Goal: Information Seeking & Learning: Learn about a topic

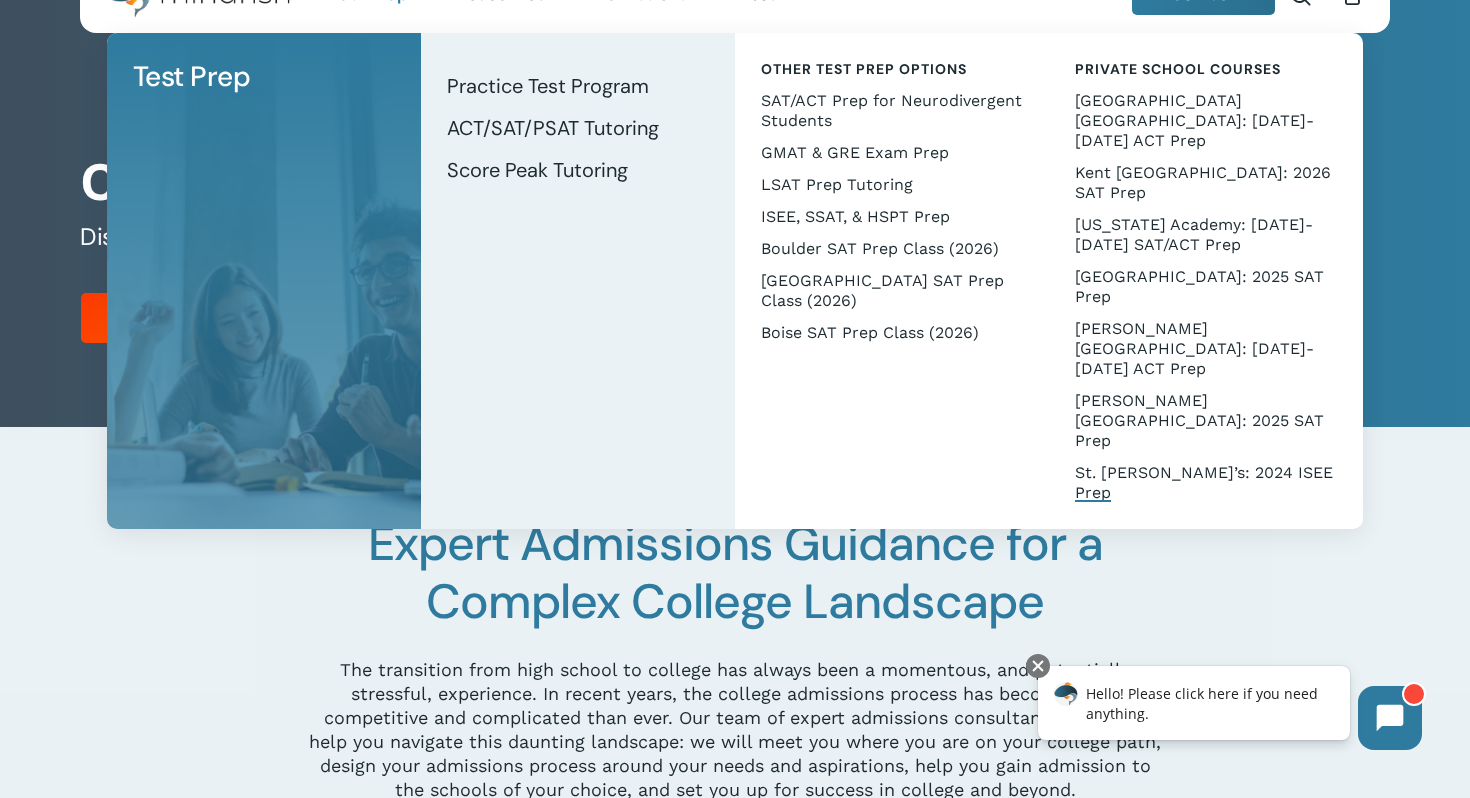
scroll to position [71, 0]
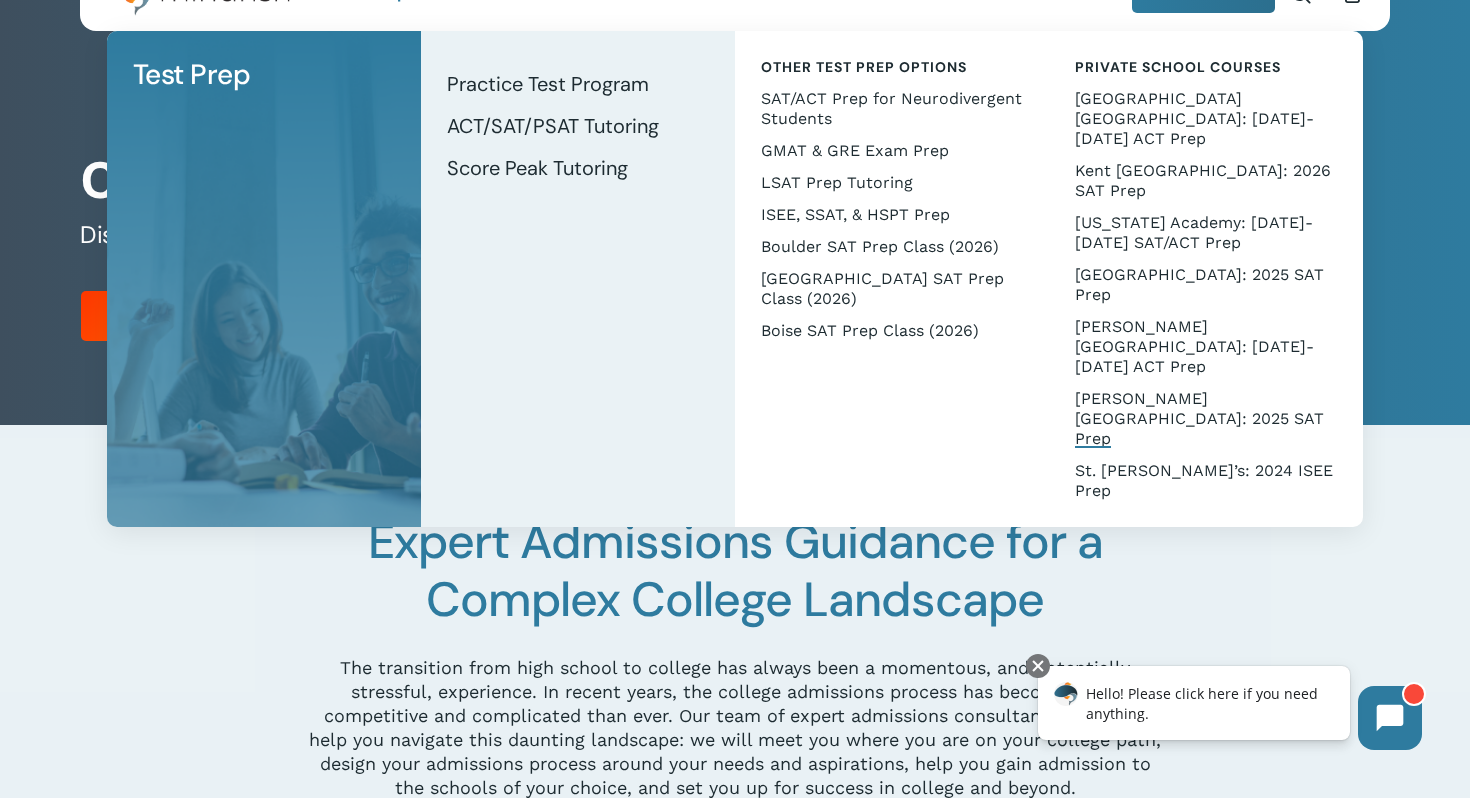
click at [1112, 389] on span "[PERSON_NAME][GEOGRAPHIC_DATA]: 2025 SAT Prep" at bounding box center [1199, 418] width 249 height 59
click at [587, 168] on span "Score Peak Tutoring" at bounding box center [537, 168] width 181 height 26
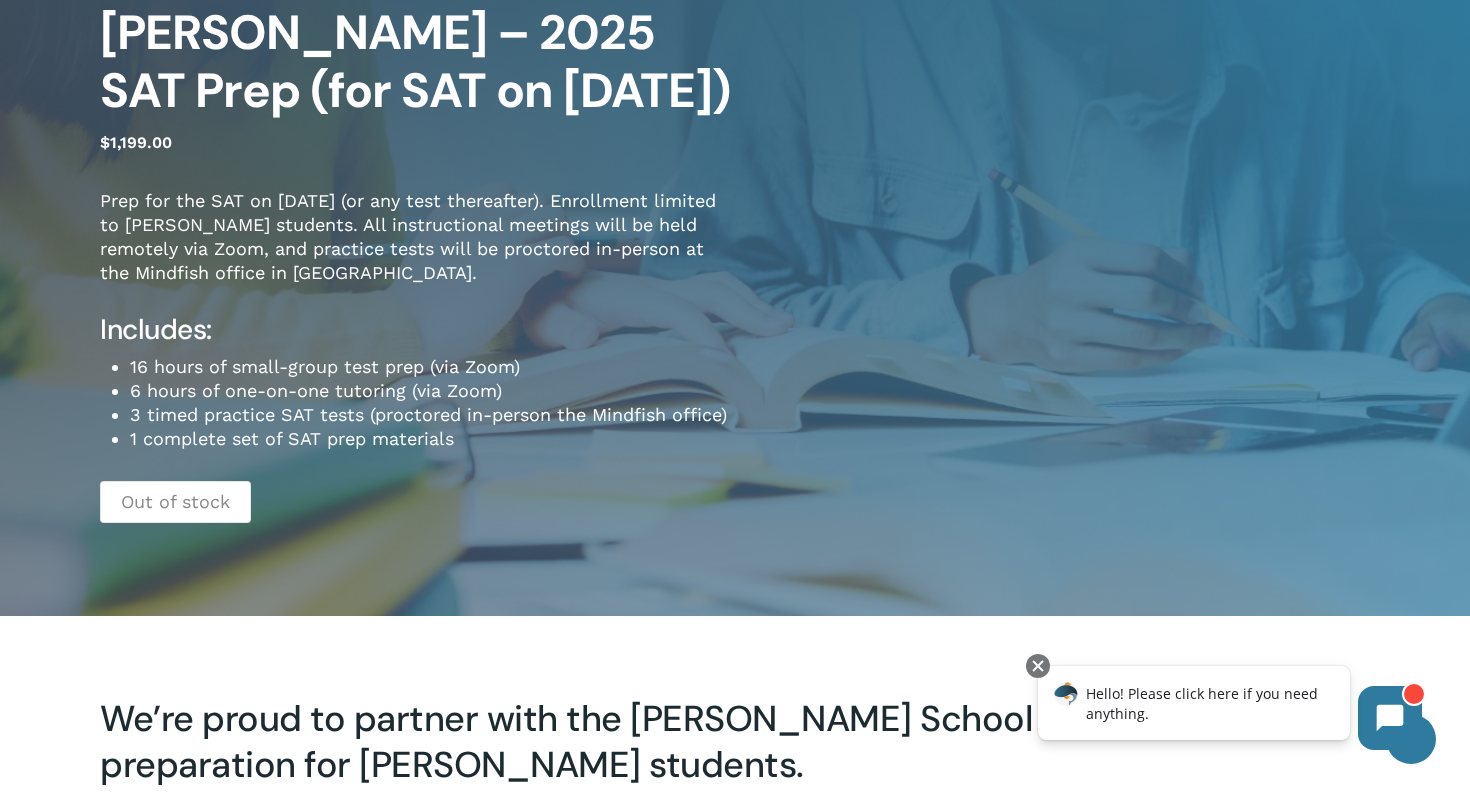
scroll to position [150, 0]
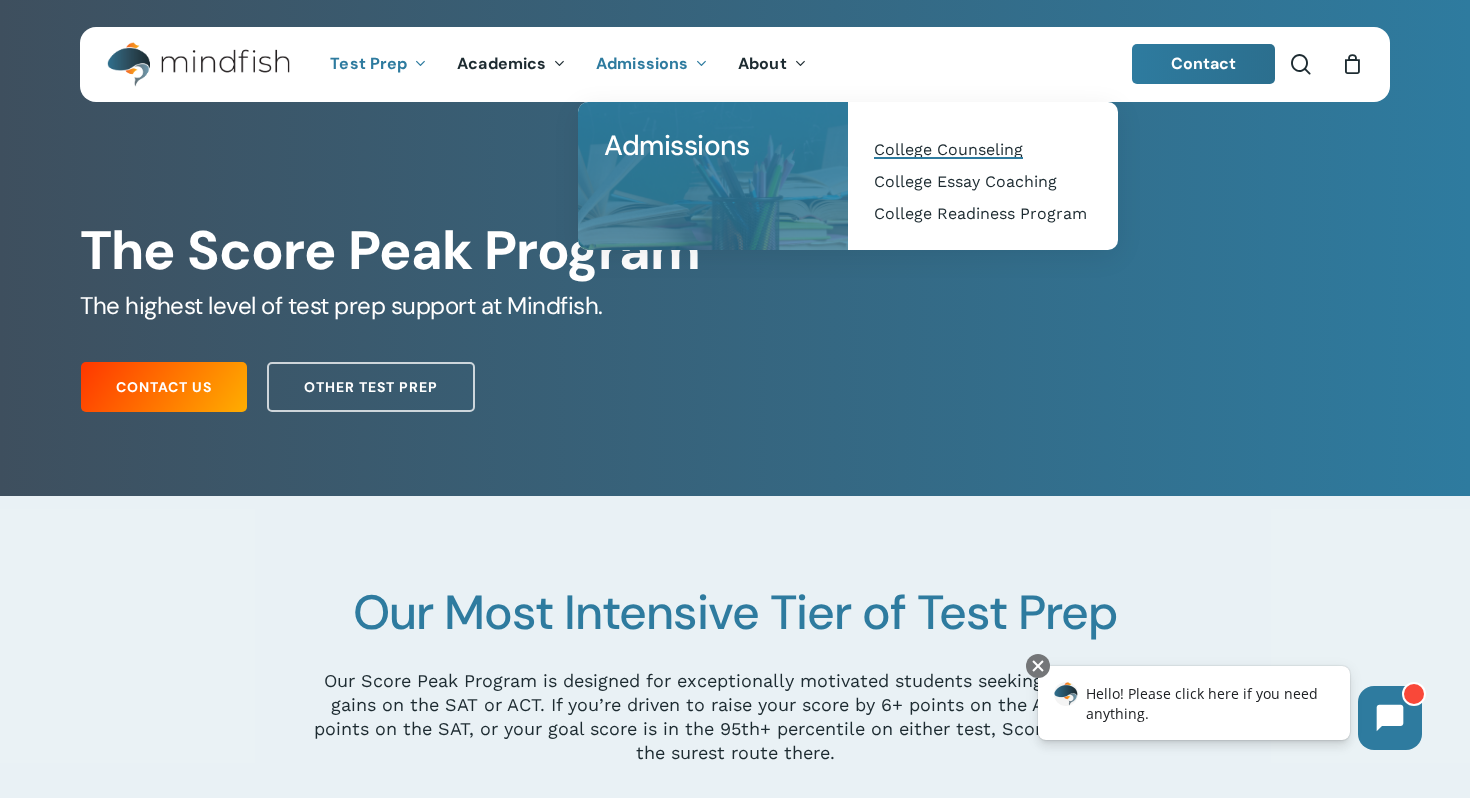
click at [957, 153] on span "College Counseling" at bounding box center [948, 149] width 149 height 19
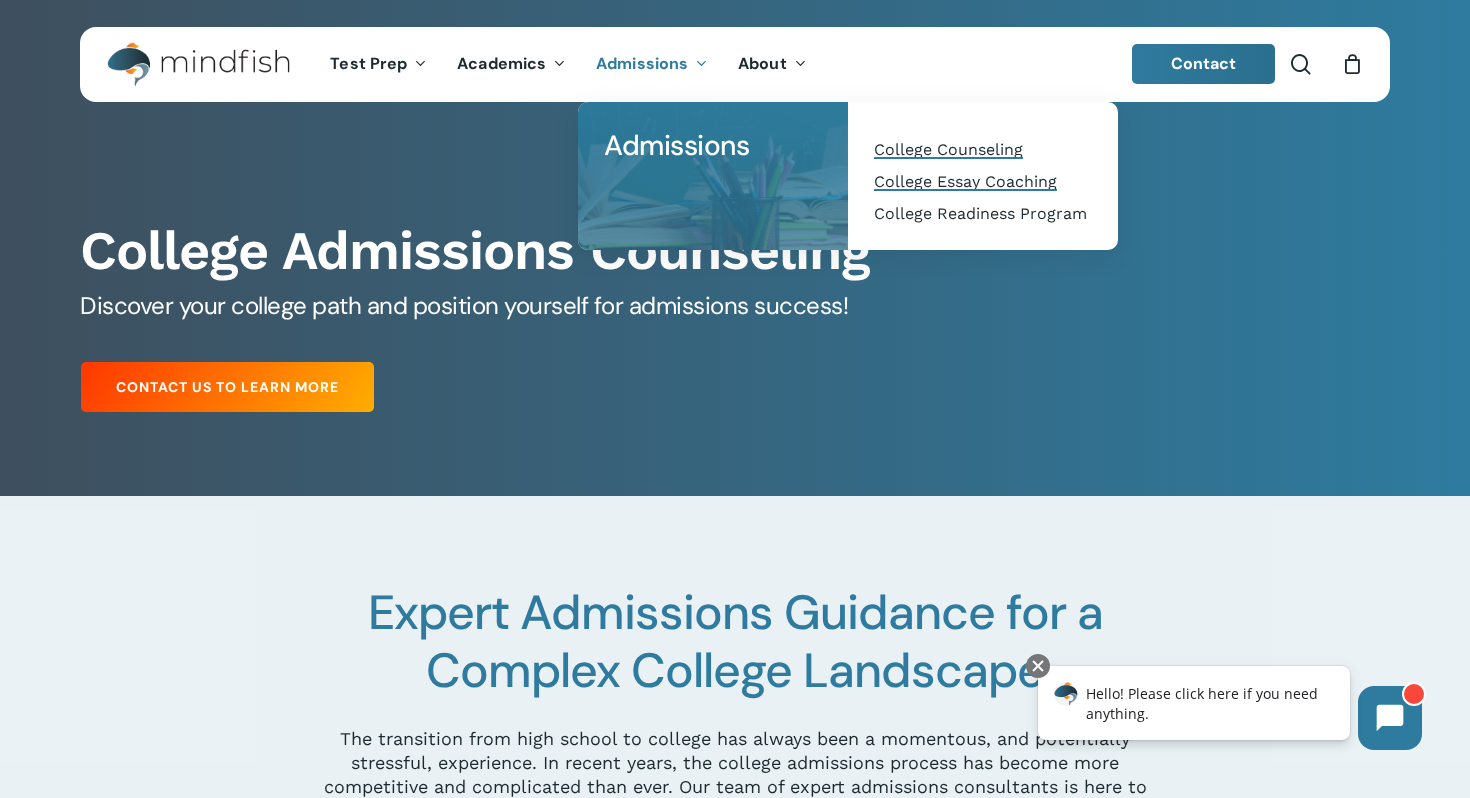
click at [921, 183] on span "College Essay Coaching" at bounding box center [965, 181] width 183 height 19
